Goal: Task Accomplishment & Management: Complete application form

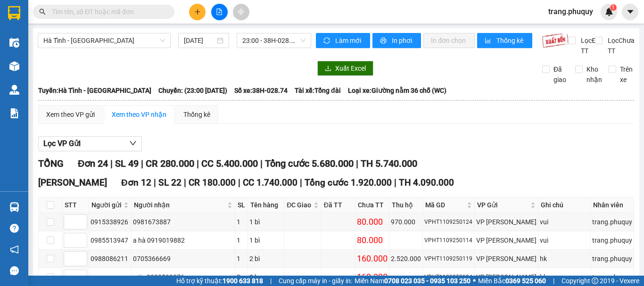
scroll to position [188, 0]
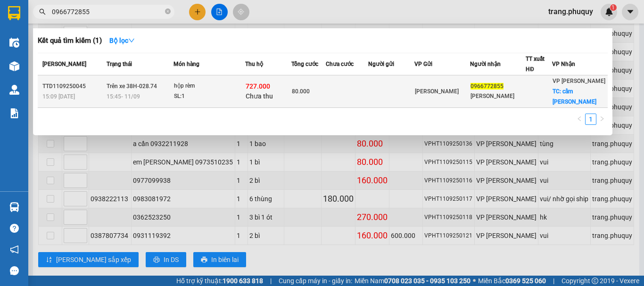
type input "0966772855"
click at [140, 92] on span "15:45 [DATE]" at bounding box center [122, 96] width 33 height 8
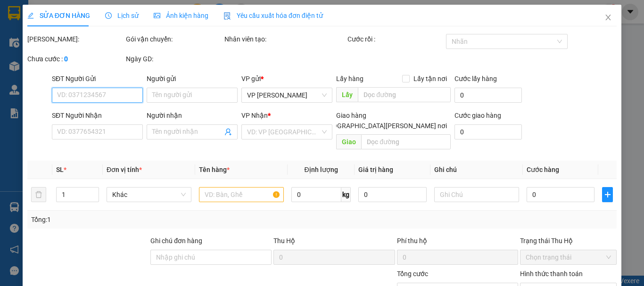
type input "0966772855"
type input "[PERSON_NAME]"
checkbox input "true"
type input "cẩm [PERSON_NAME]"
type input "80.000"
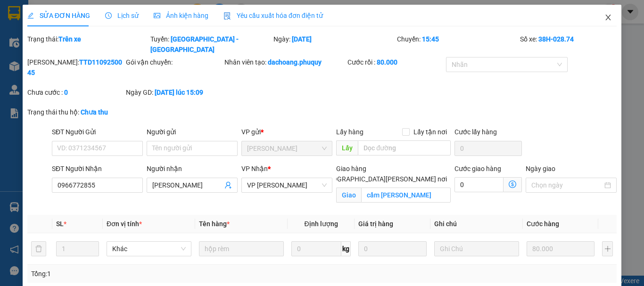
click at [604, 20] on icon "close" at bounding box center [608, 18] width 8 height 8
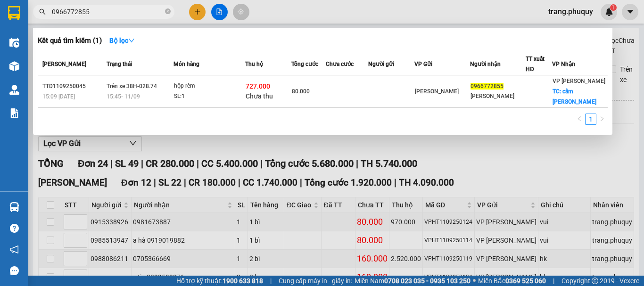
click at [108, 16] on input "0966772855" at bounding box center [107, 12] width 111 height 10
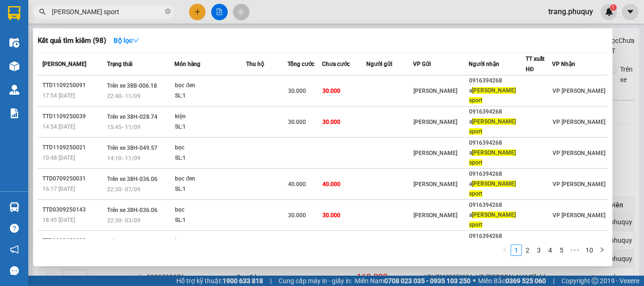
type input "[PERSON_NAME] sport"
click at [197, 12] on div at bounding box center [322, 143] width 644 height 286
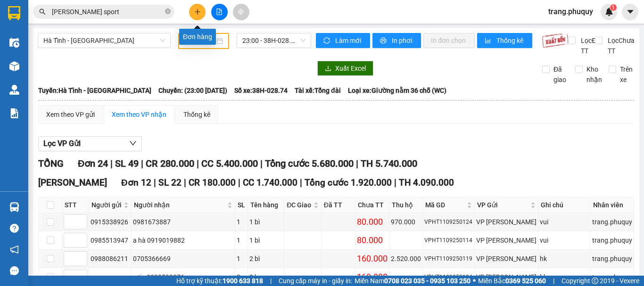
click at [197, 12] on icon "plus" at bounding box center [197, 11] width 5 height 0
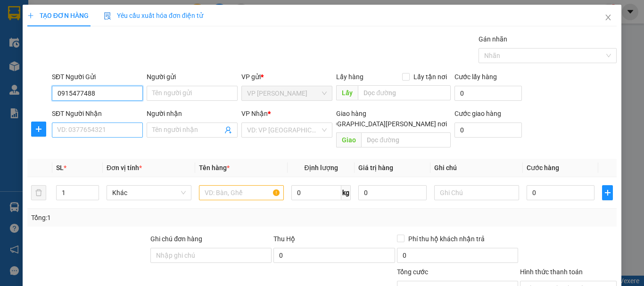
type input "0915477488"
click at [106, 129] on input "SĐT Người Nhận" at bounding box center [97, 129] width 91 height 15
click at [102, 94] on input "0915477488" at bounding box center [97, 93] width 91 height 15
click at [119, 133] on input "SĐT Người Nhận" at bounding box center [97, 129] width 91 height 15
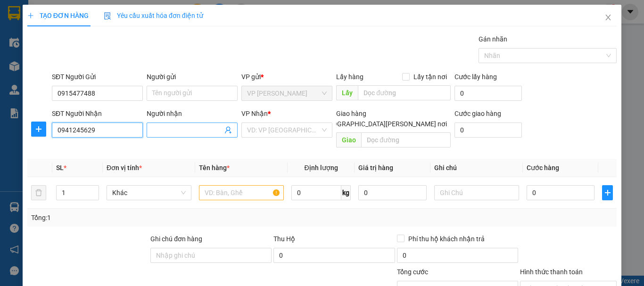
type input "0941245629"
click at [169, 127] on input "Người nhận" at bounding box center [187, 130] width 70 height 10
click at [605, 17] on icon "close" at bounding box center [607, 18] width 5 height 6
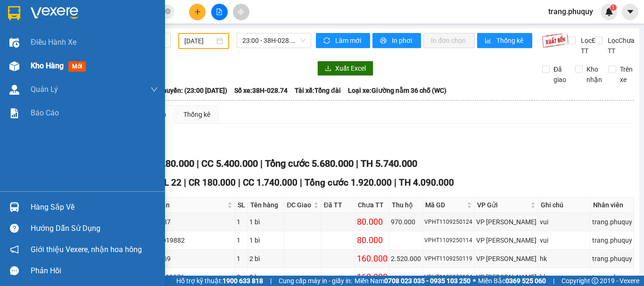
click at [13, 64] on img at bounding box center [14, 66] width 10 height 10
